Goal: Information Seeking & Learning: Check status

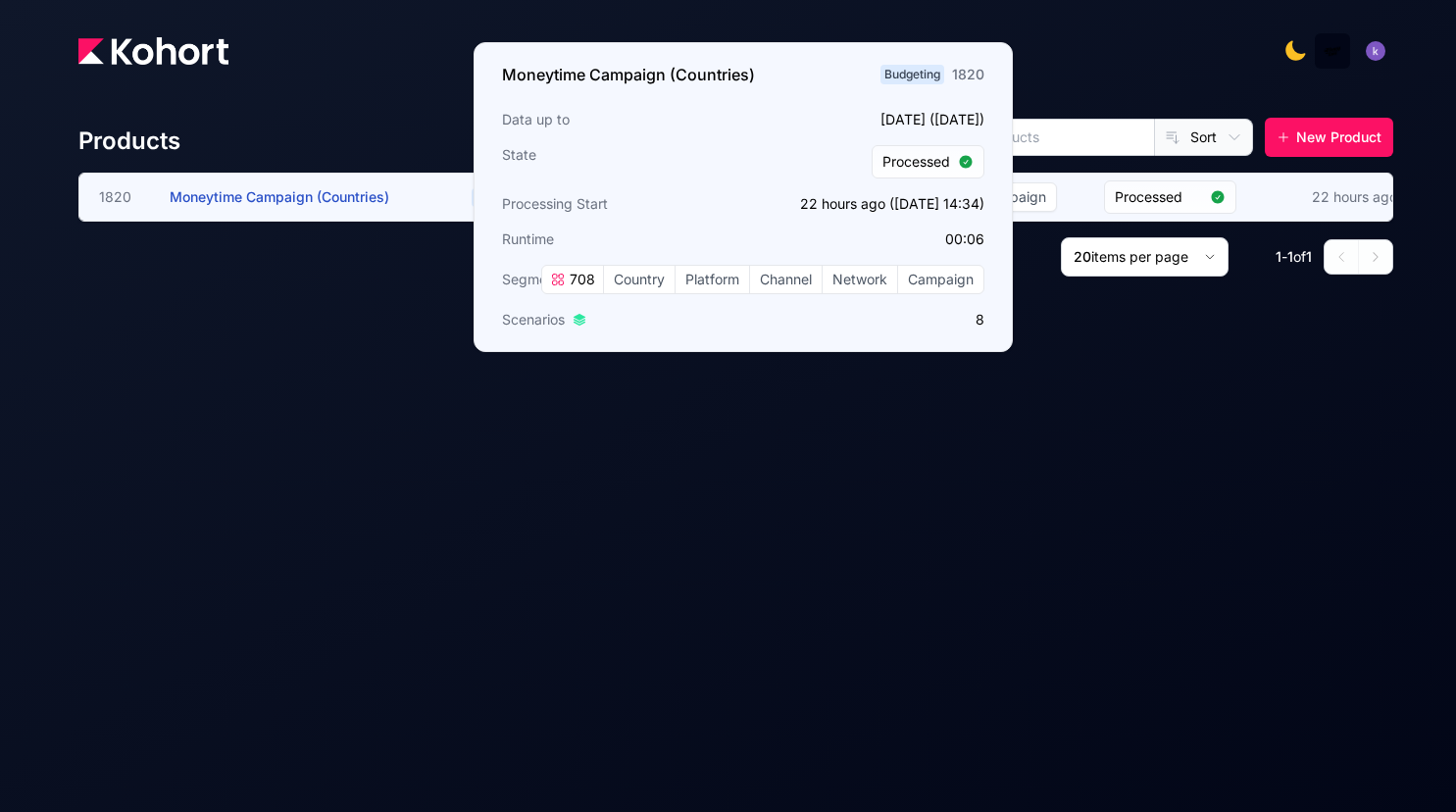
click at [342, 201] on span "Moneytime Campaign (Countries)" at bounding box center [279, 196] width 220 height 17
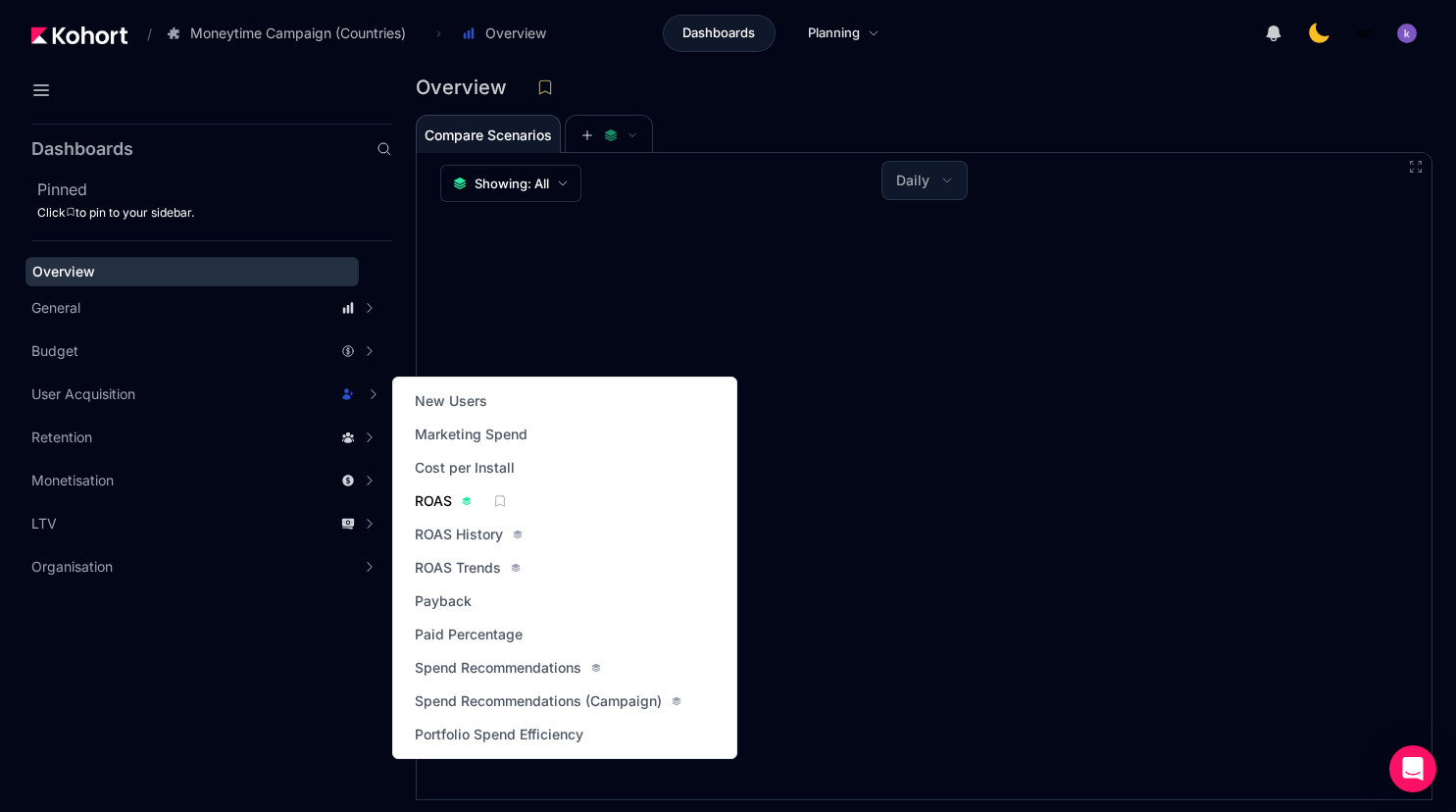
click at [437, 495] on span "ROAS" at bounding box center [433, 502] width 37 height 20
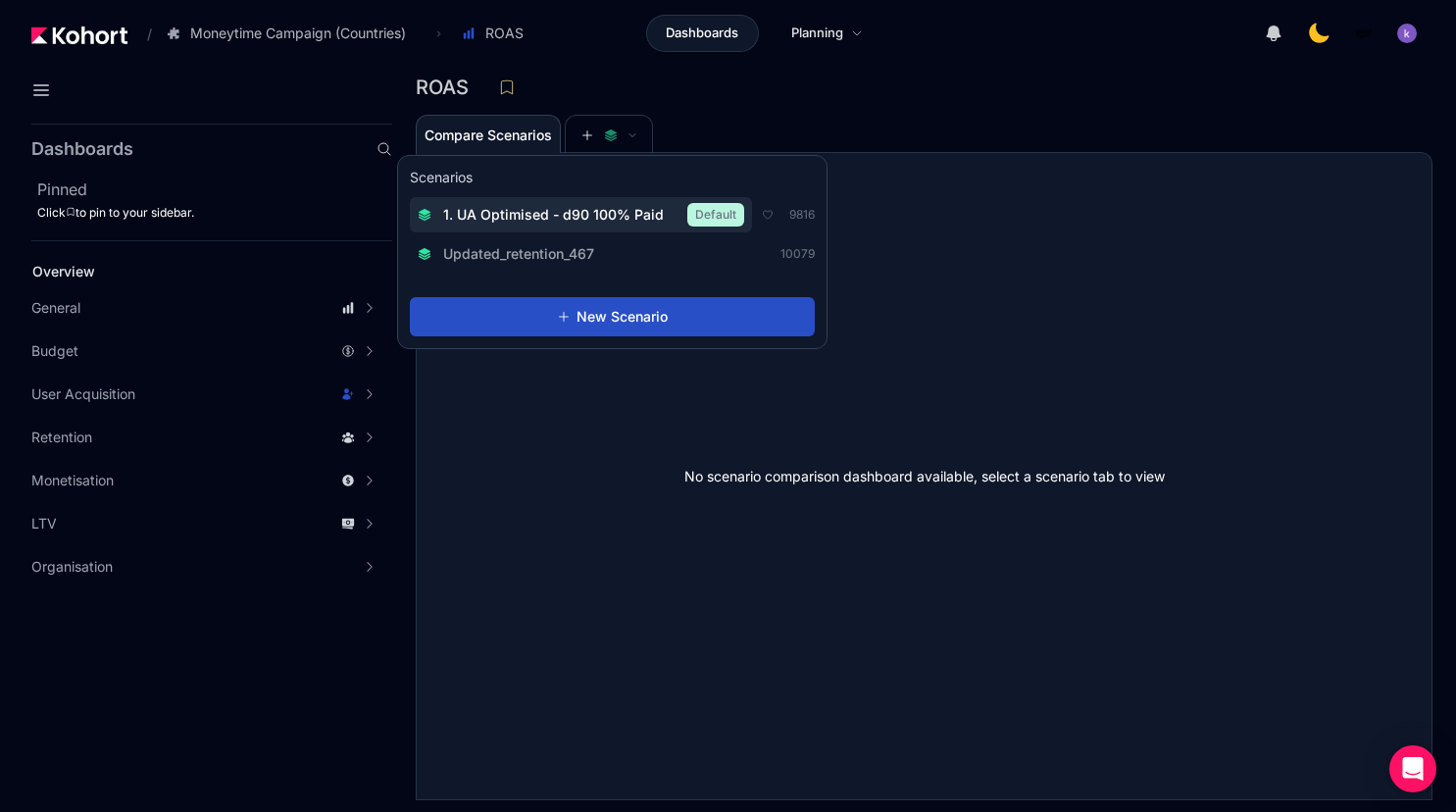
click at [546, 208] on span "1. UA Optimised - d90 100% Paid" at bounding box center [553, 215] width 221 height 20
